Goal: Task Accomplishment & Management: Use online tool/utility

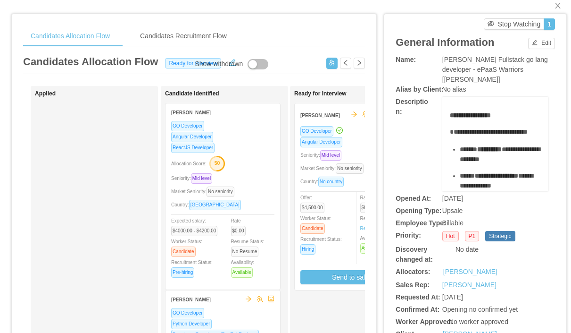
scroll to position [0, 48]
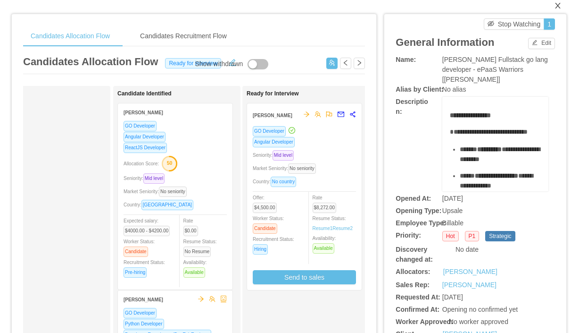
click at [560, 4] on icon "icon: close" at bounding box center [557, 6] width 5 height 6
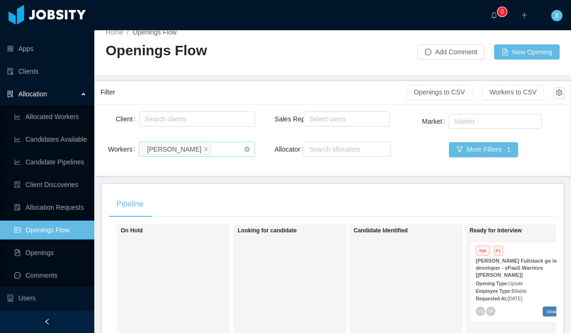
click at [204, 150] on icon "icon: close" at bounding box center [206, 148] width 5 height 5
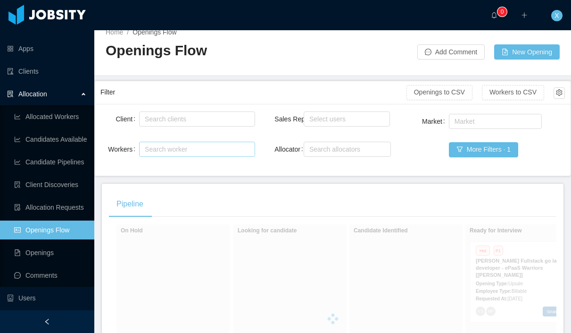
scroll to position [11, 0]
click at [184, 119] on div "Search clients" at bounding box center [195, 118] width 101 height 9
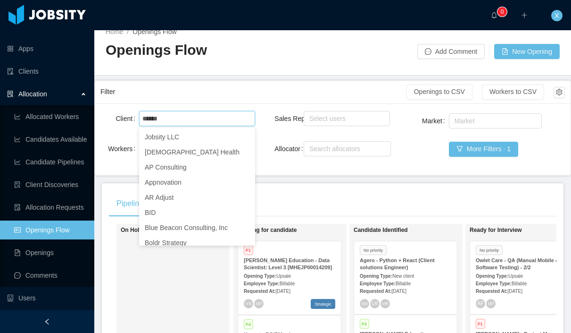
type input "******"
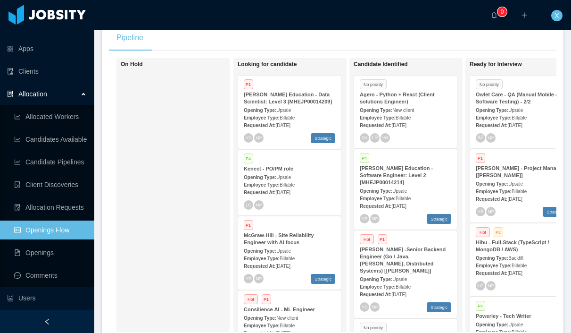
scroll to position [183, 0]
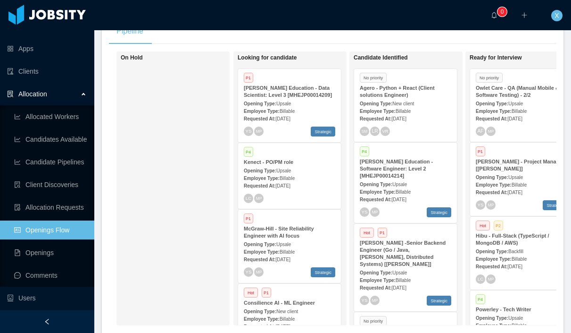
click at [311, 108] on div "Opening Type: Upsale" at bounding box center [290, 103] width 92 height 10
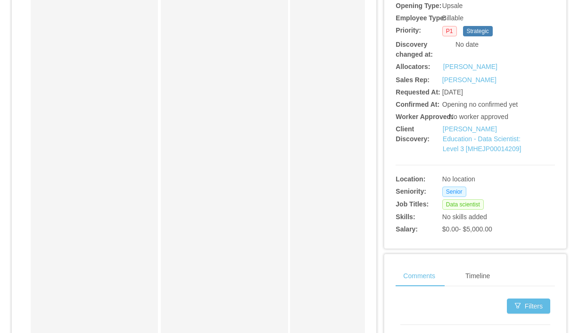
scroll to position [289, 0]
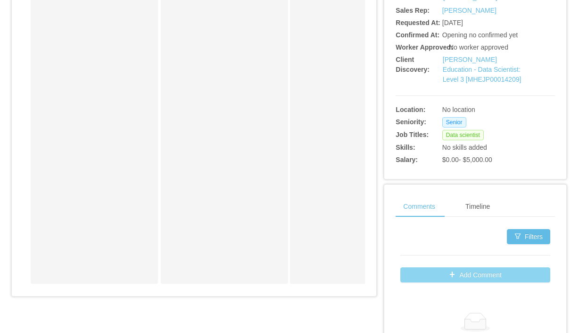
click at [445, 282] on button "Add Comment" at bounding box center [476, 274] width 150 height 15
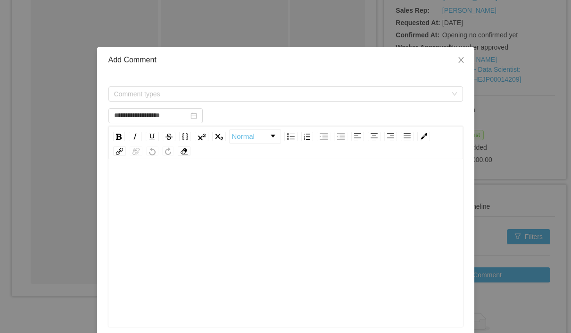
scroll to position [5, 0]
click at [222, 96] on div "Comment types" at bounding box center [282, 94] width 337 height 14
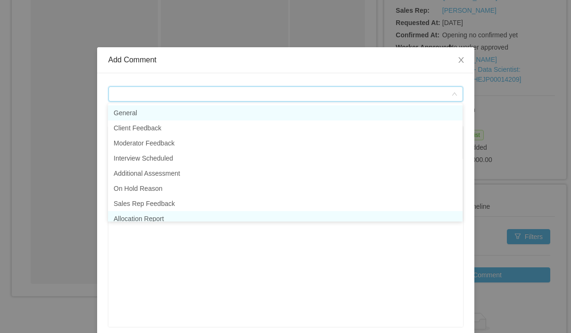
scroll to position [5, 0]
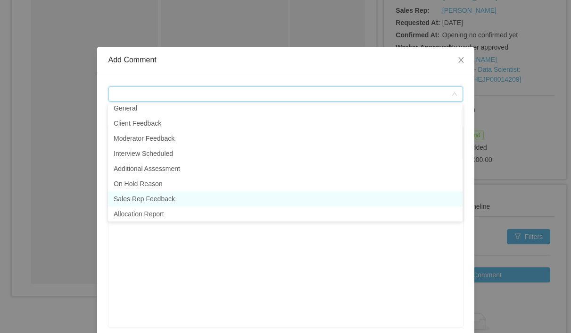
click at [156, 201] on li "Sales Rep Feedback" at bounding box center [285, 198] width 355 height 15
type input "**********"
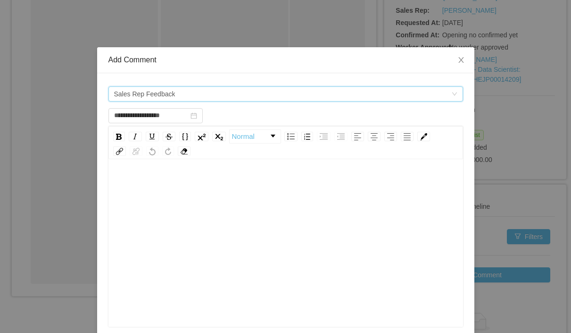
click at [168, 181] on div "rdw-editor" at bounding box center [286, 179] width 340 height 19
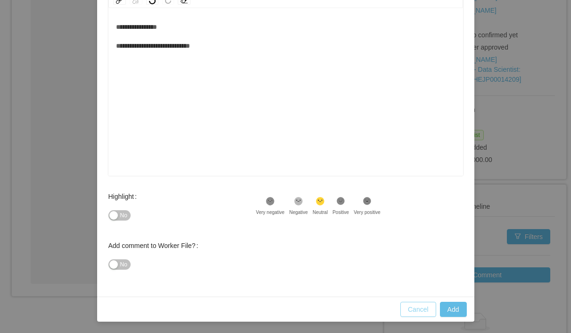
scroll to position [149, 0]
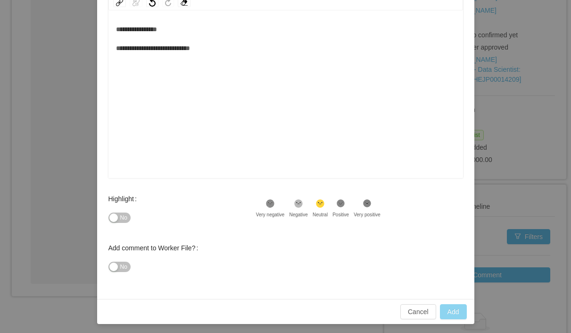
type input "**********"
click at [452, 309] on button "Add" at bounding box center [453, 311] width 27 height 15
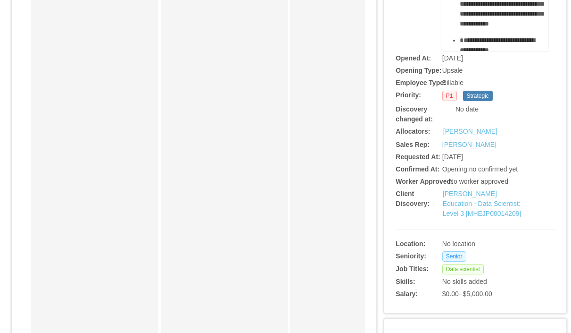
scroll to position [0, 0]
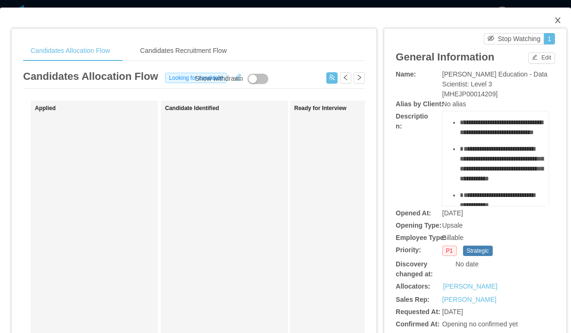
click at [562, 21] on span "Close" at bounding box center [558, 21] width 26 height 26
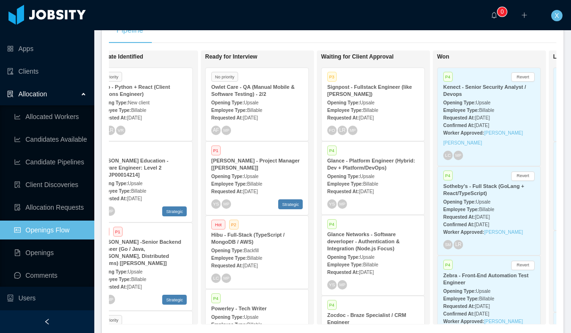
scroll to position [4, 0]
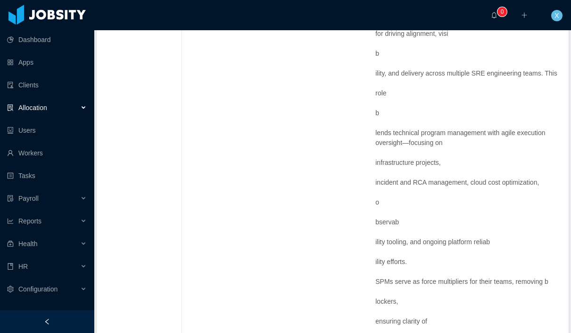
scroll to position [186, 0]
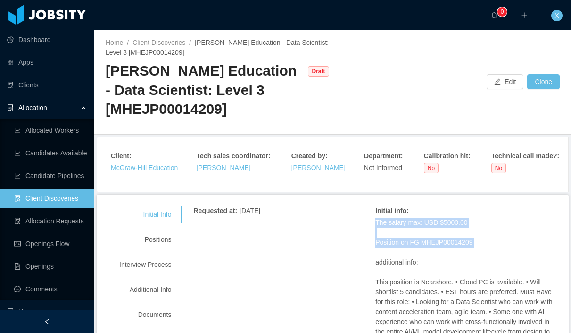
click at [47, 198] on link "Client Discoveries" at bounding box center [50, 198] width 73 height 19
